Goal: Navigation & Orientation: Find specific page/section

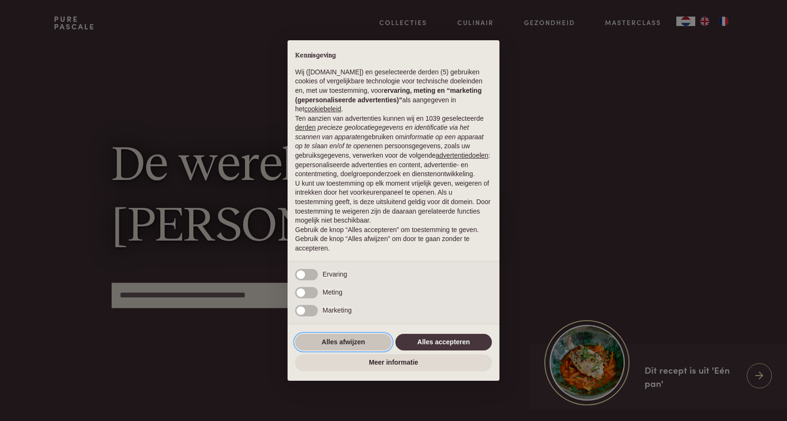
click at [356, 338] on button "Alles afwijzen" at bounding box center [343, 342] width 97 height 17
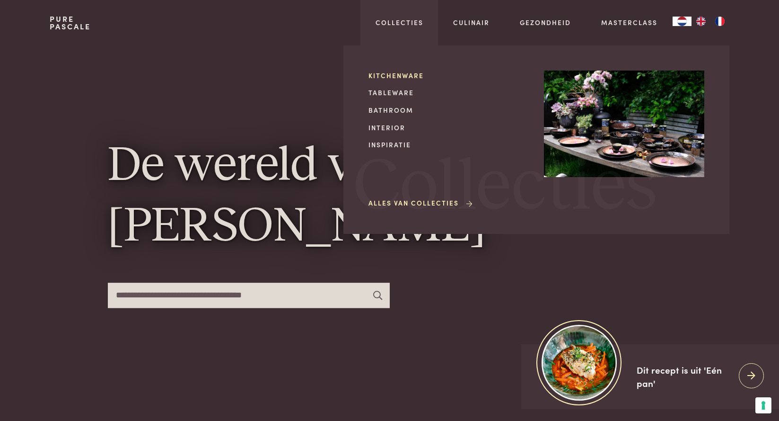
click at [383, 75] on link "Kitchenware" at bounding box center [449, 76] width 160 height 10
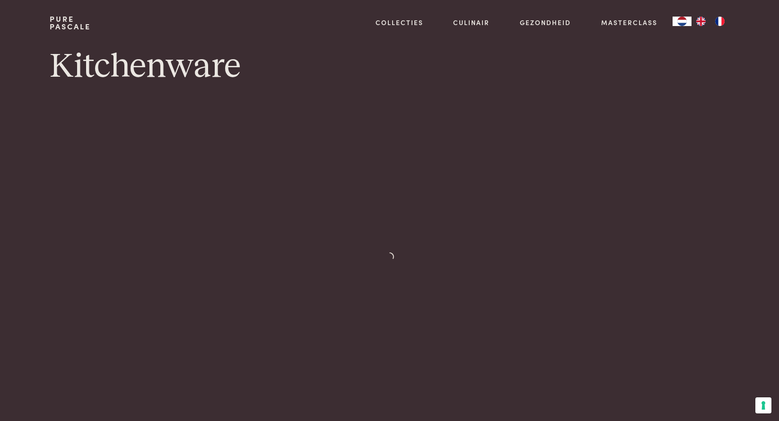
click at [480, 20] on link "Culinair" at bounding box center [471, 23] width 36 height 10
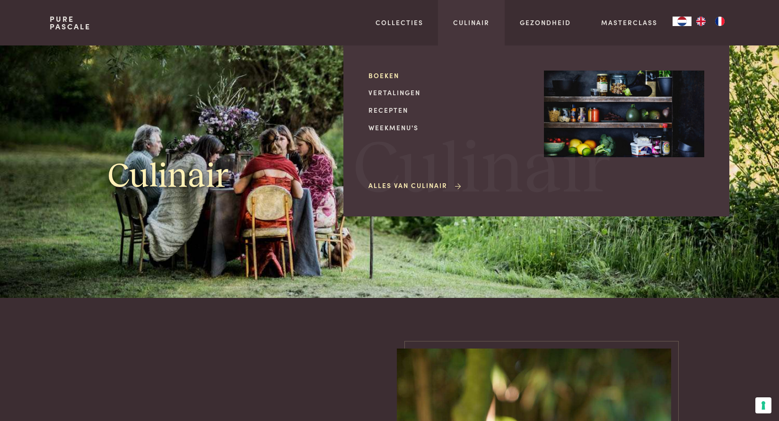
click at [389, 76] on link "Boeken" at bounding box center [449, 76] width 160 height 10
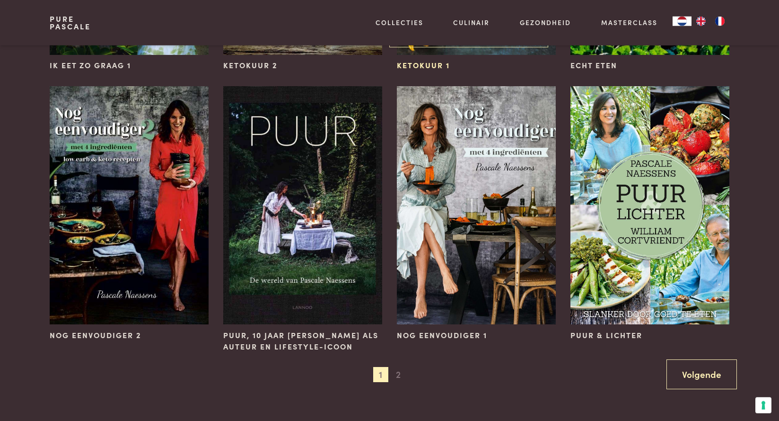
scroll to position [869, 0]
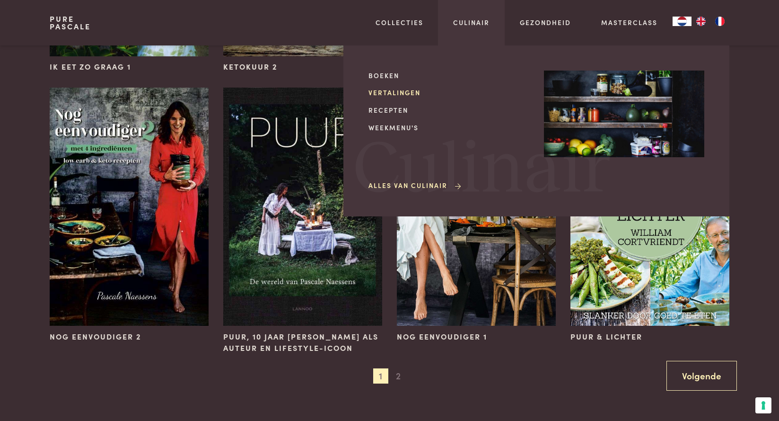
click at [402, 93] on link "Vertalingen" at bounding box center [449, 93] width 160 height 10
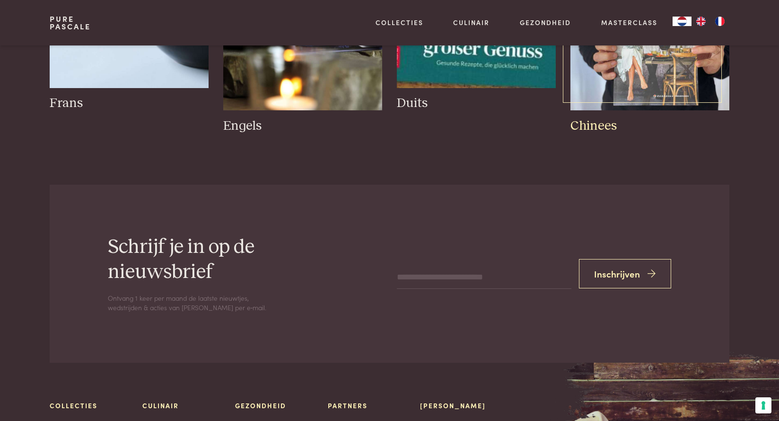
scroll to position [49, 0]
